Goal: Find specific page/section: Find specific page/section

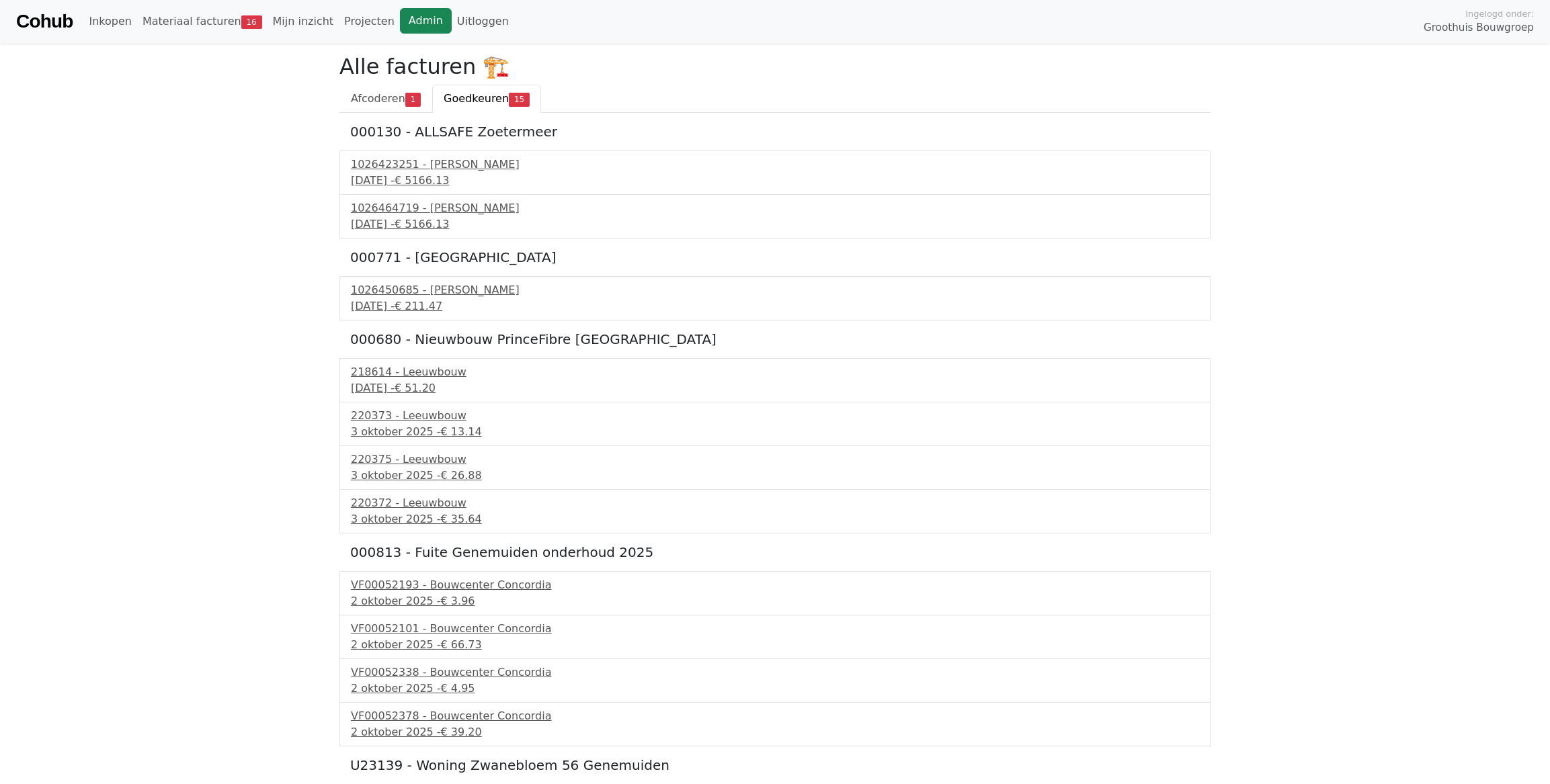
click at [411, 28] on link "Admin" at bounding box center [426, 21] width 51 height 26
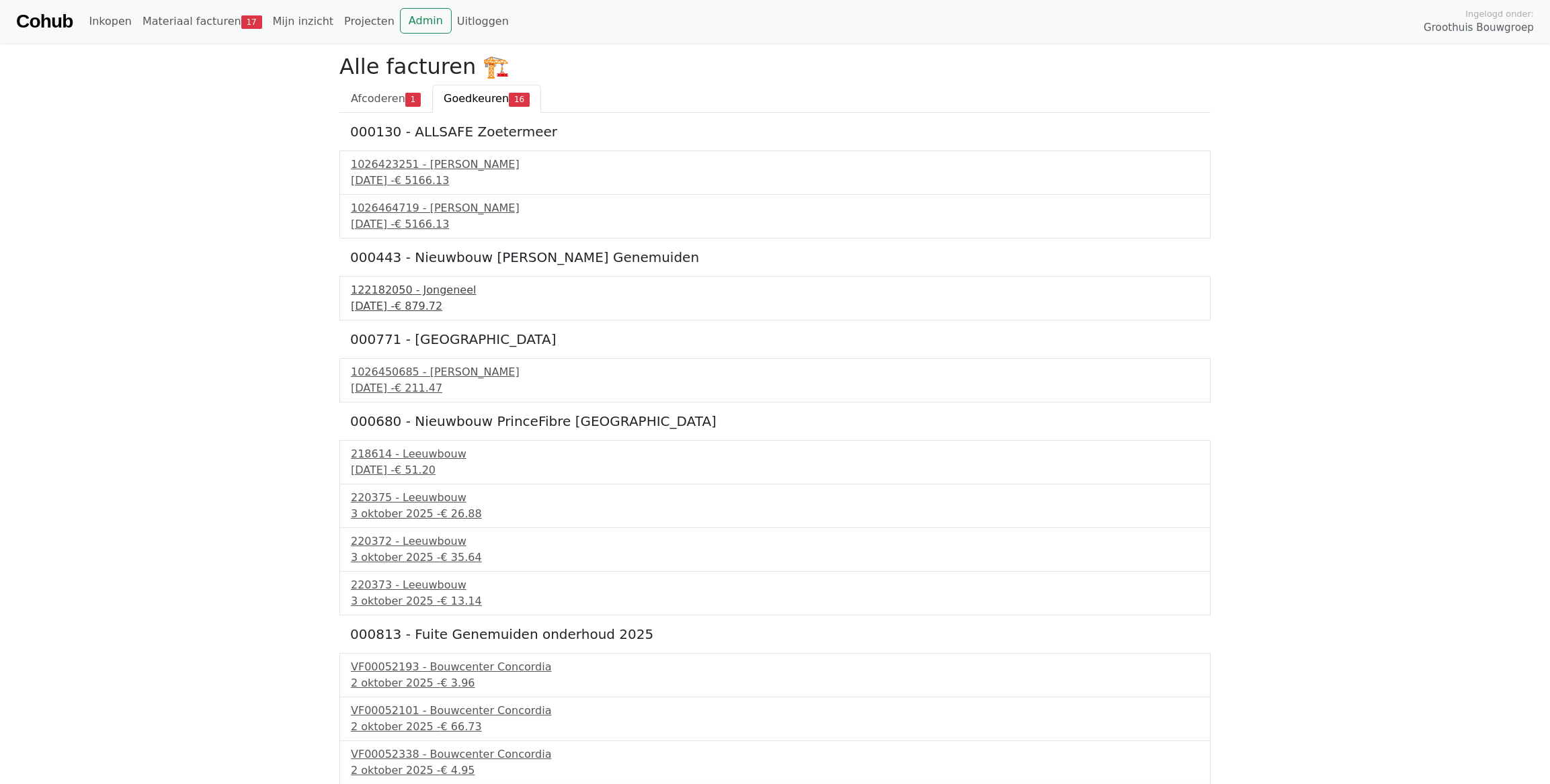
click at [379, 288] on div "122182050 - Jongeneel" at bounding box center [775, 290] width 848 height 16
